Goal: Task Accomplishment & Management: Use online tool/utility

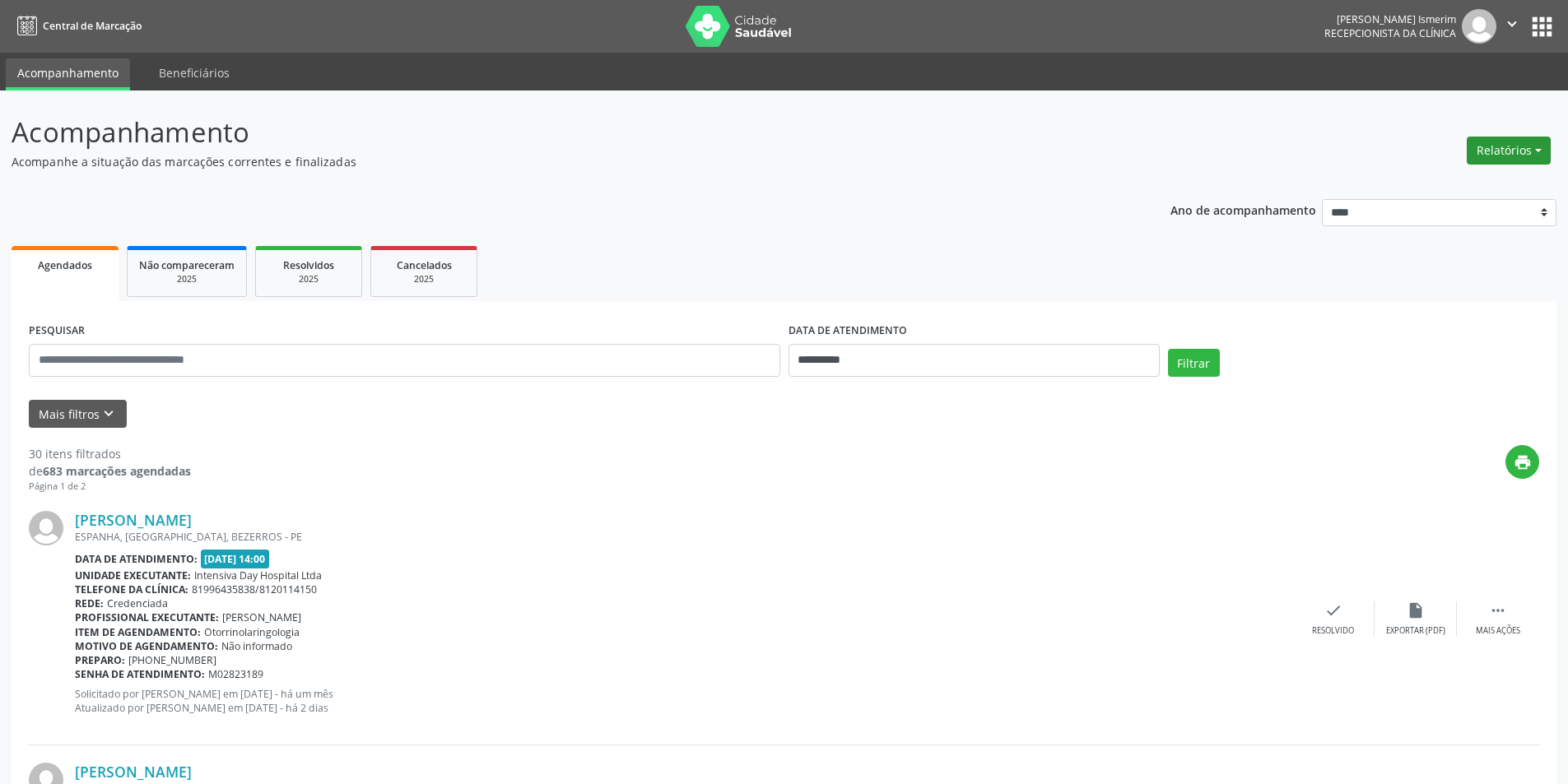
click at [1516, 148] on button "Relatórios" at bounding box center [1508, 150] width 84 height 28
click at [1472, 195] on link "Agendamentos" at bounding box center [1463, 186] width 177 height 23
select select "*"
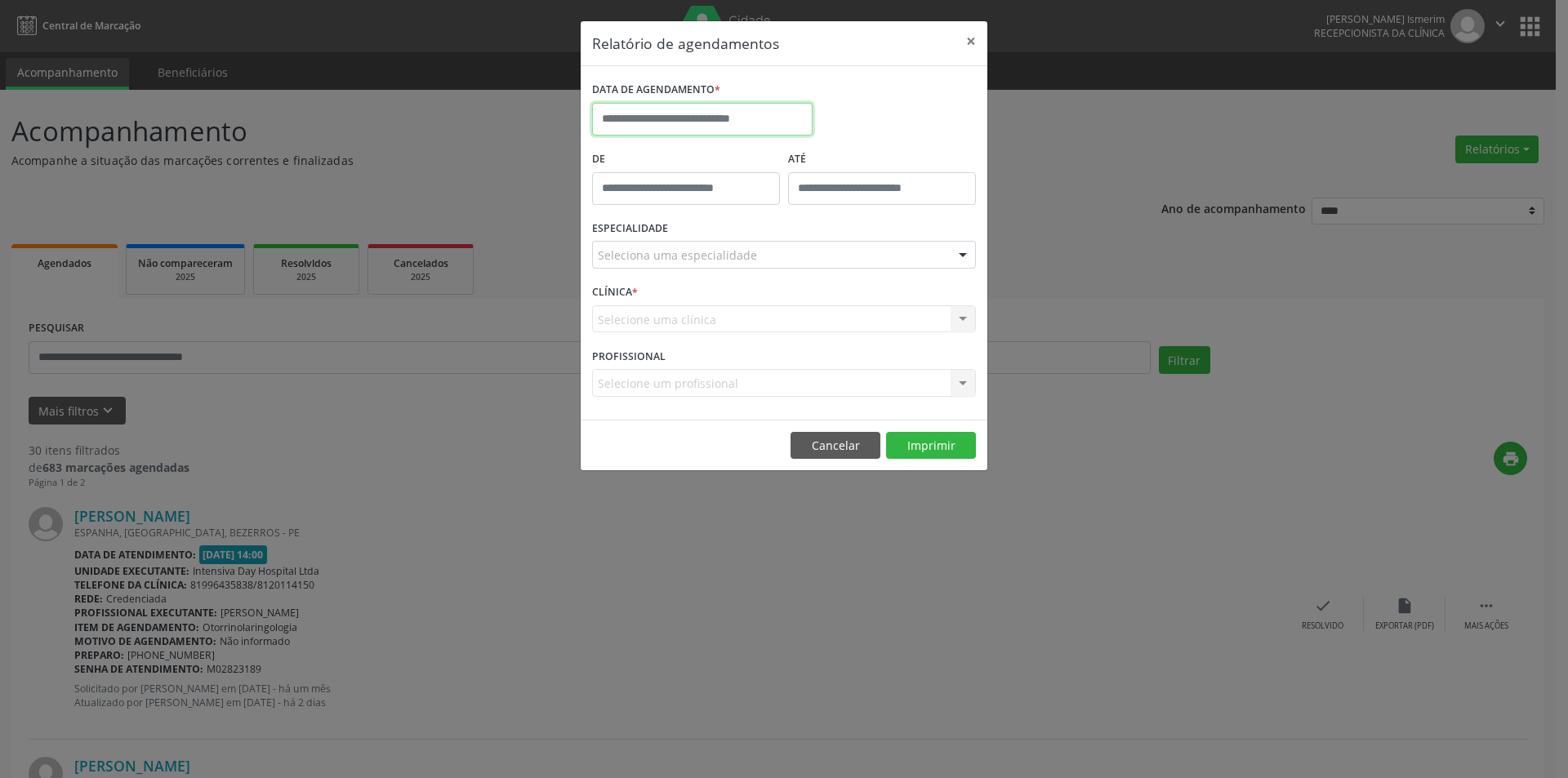
click at [782, 113] on input "text" at bounding box center [703, 119] width 220 height 33
click at [786, 303] on span "22" at bounding box center [789, 302] width 32 height 32
type input "**********"
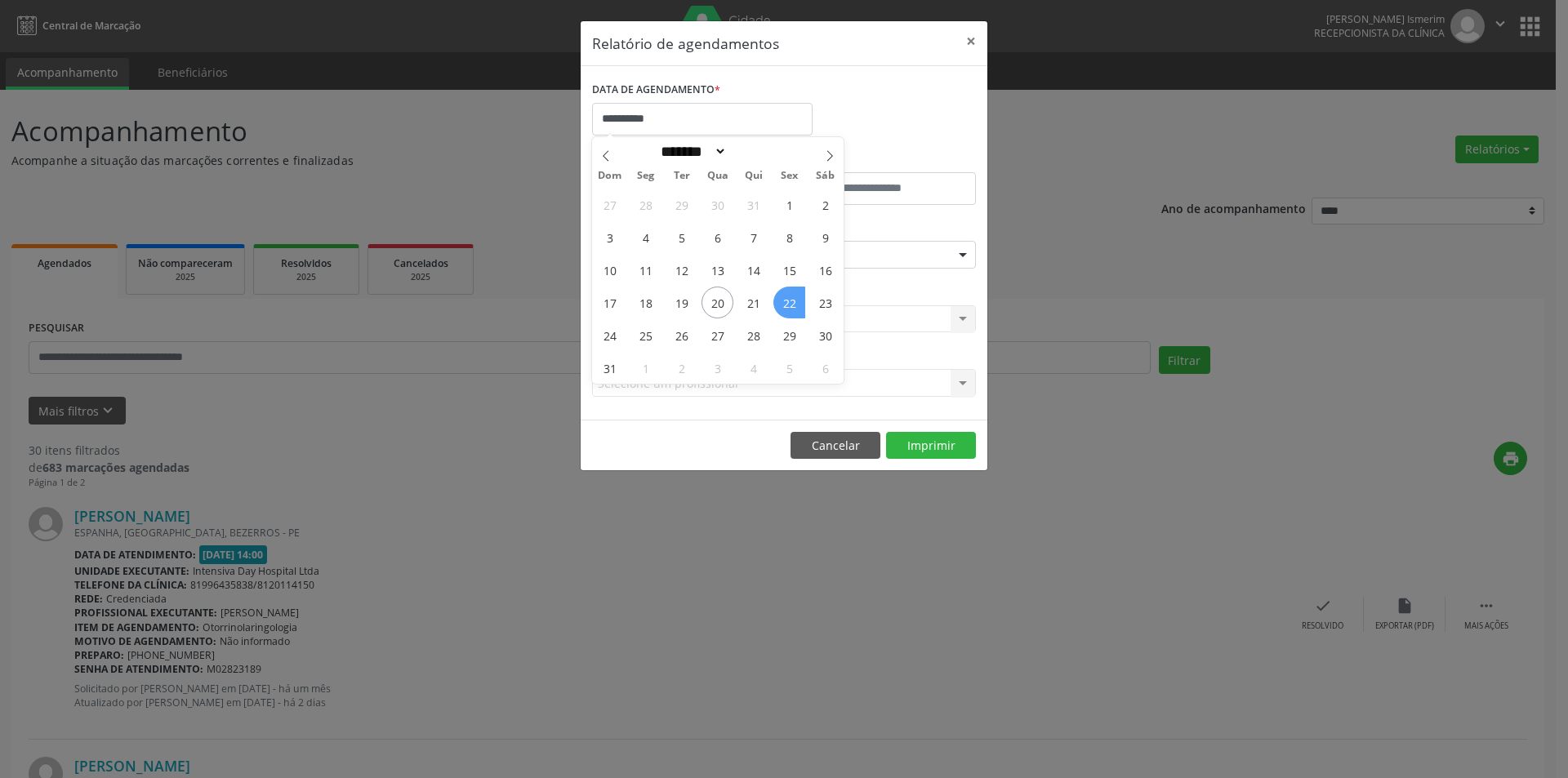
click at [786, 303] on span "22" at bounding box center [789, 302] width 32 height 32
click at [921, 262] on div "Seleciona uma especialidade" at bounding box center [784, 254] width 383 height 28
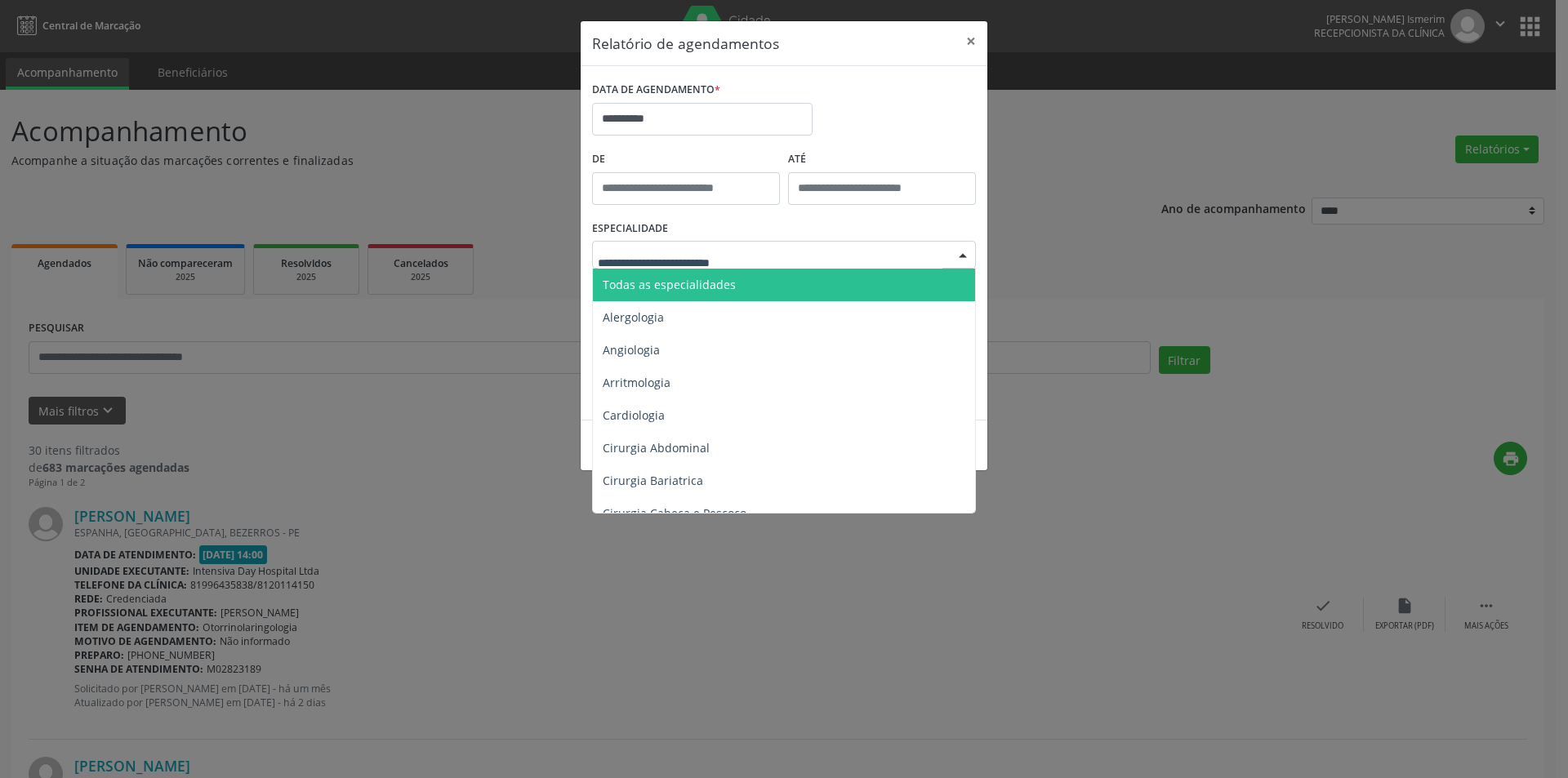
click at [879, 285] on span "Todas as especialidades" at bounding box center [785, 285] width 384 height 33
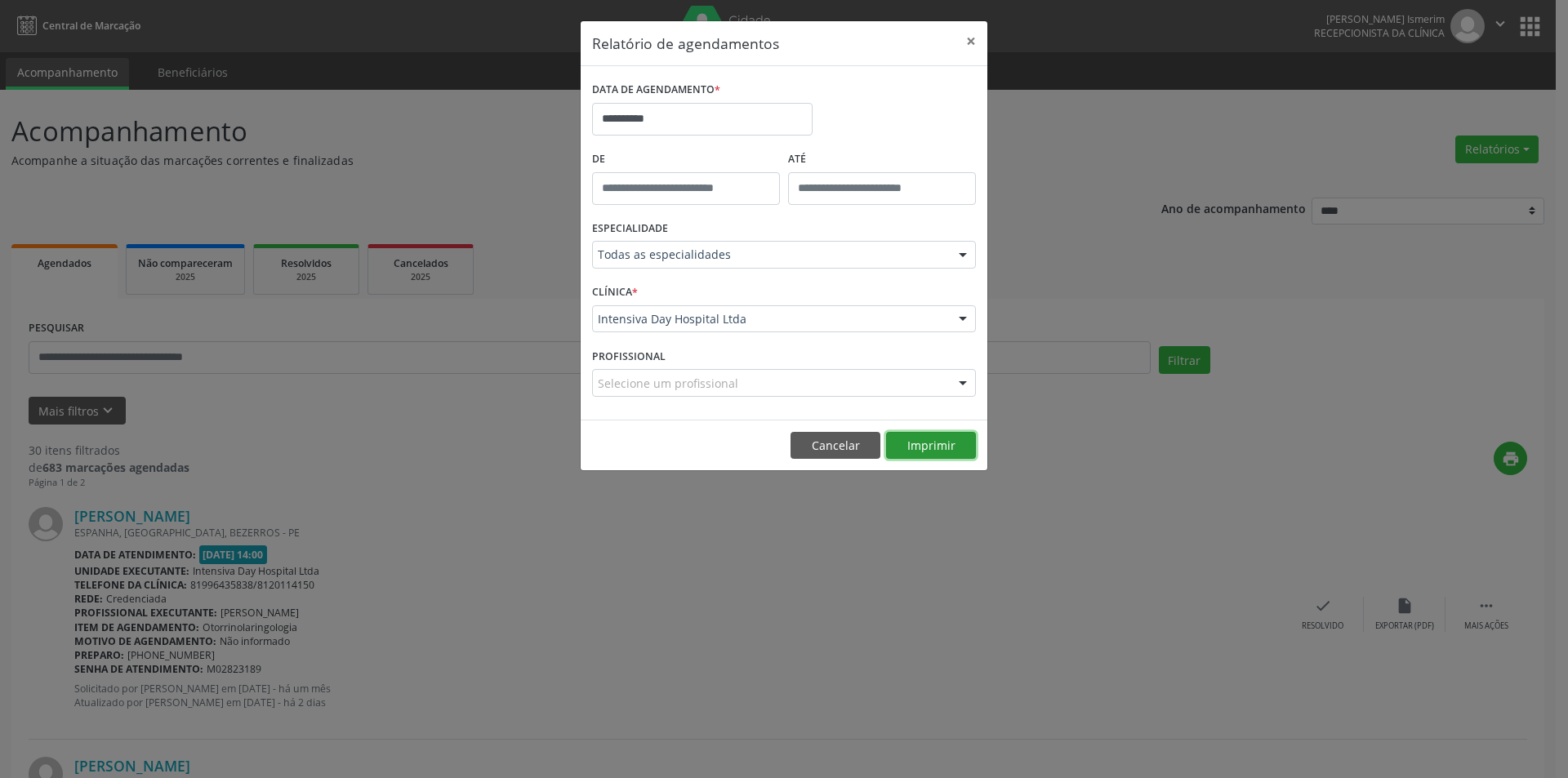
click at [951, 448] on button "Imprimir" at bounding box center [931, 446] width 90 height 28
